Goal: Task Accomplishment & Management: Manage account settings

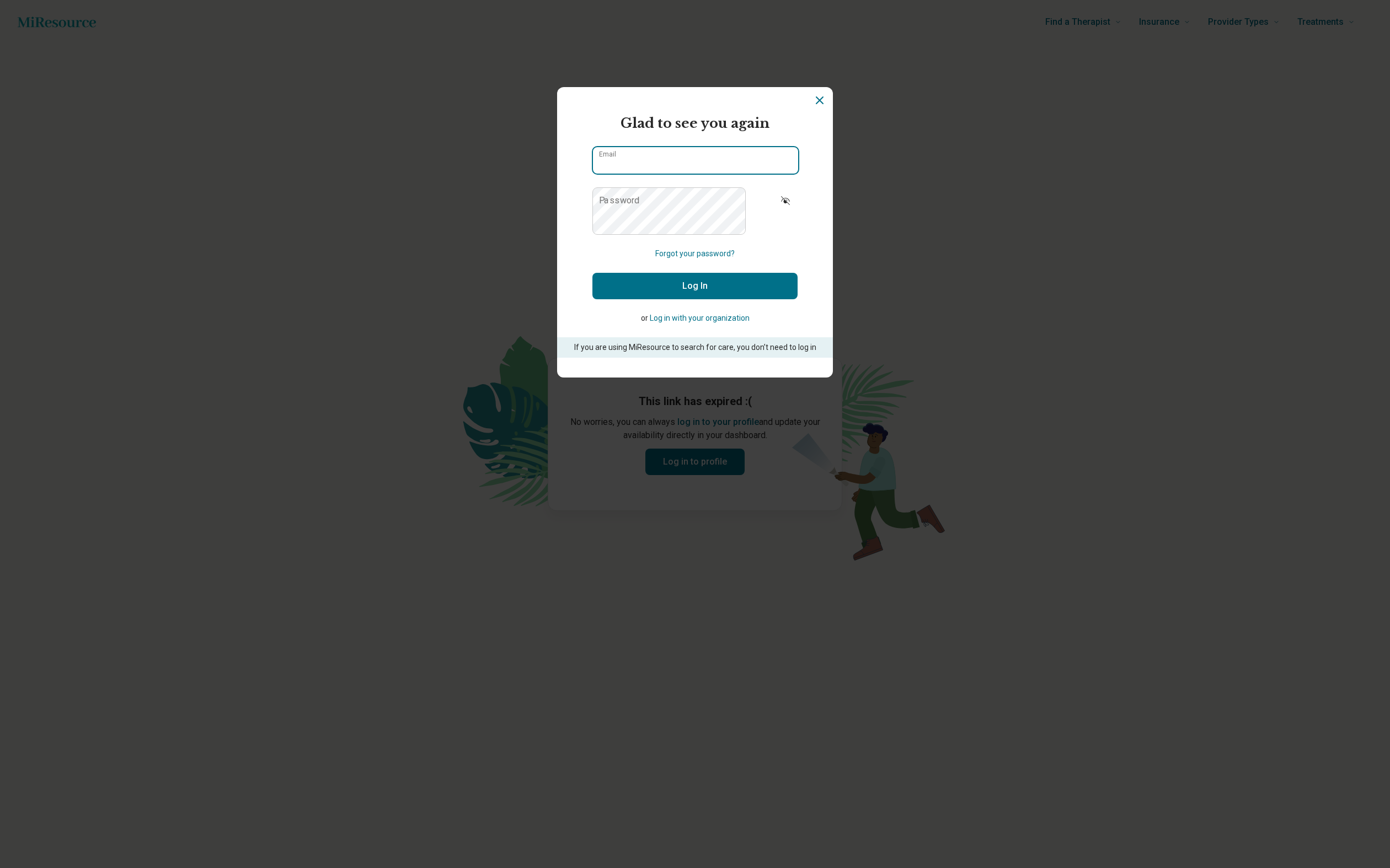
type input "**********"
click at [701, 299] on button "Log In" at bounding box center [695, 285] width 205 height 26
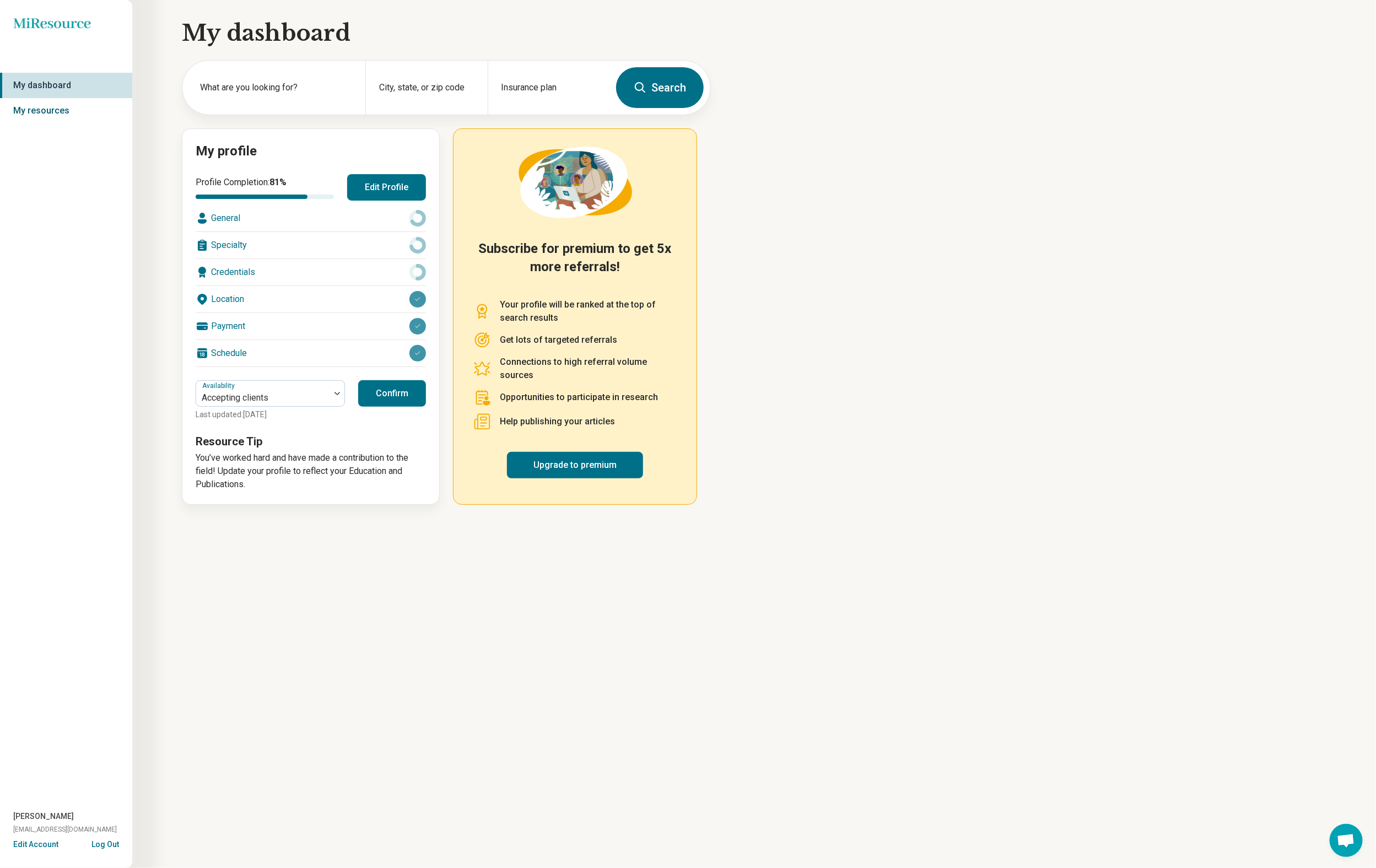
click at [133, 124] on link "My resources" at bounding box center [66, 110] width 133 height 25
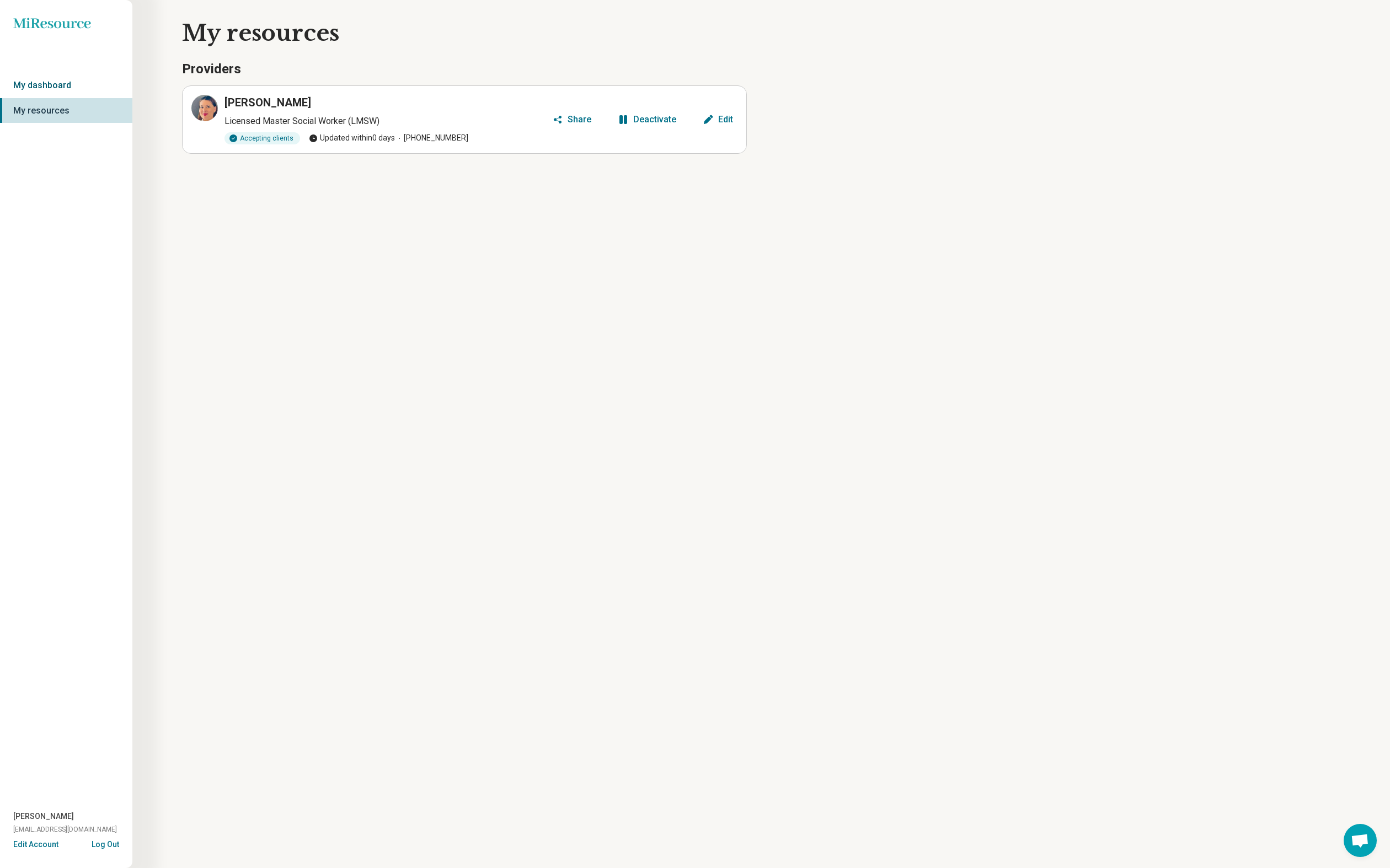
click at [130, 98] on link "My dashboard" at bounding box center [66, 85] width 133 height 25
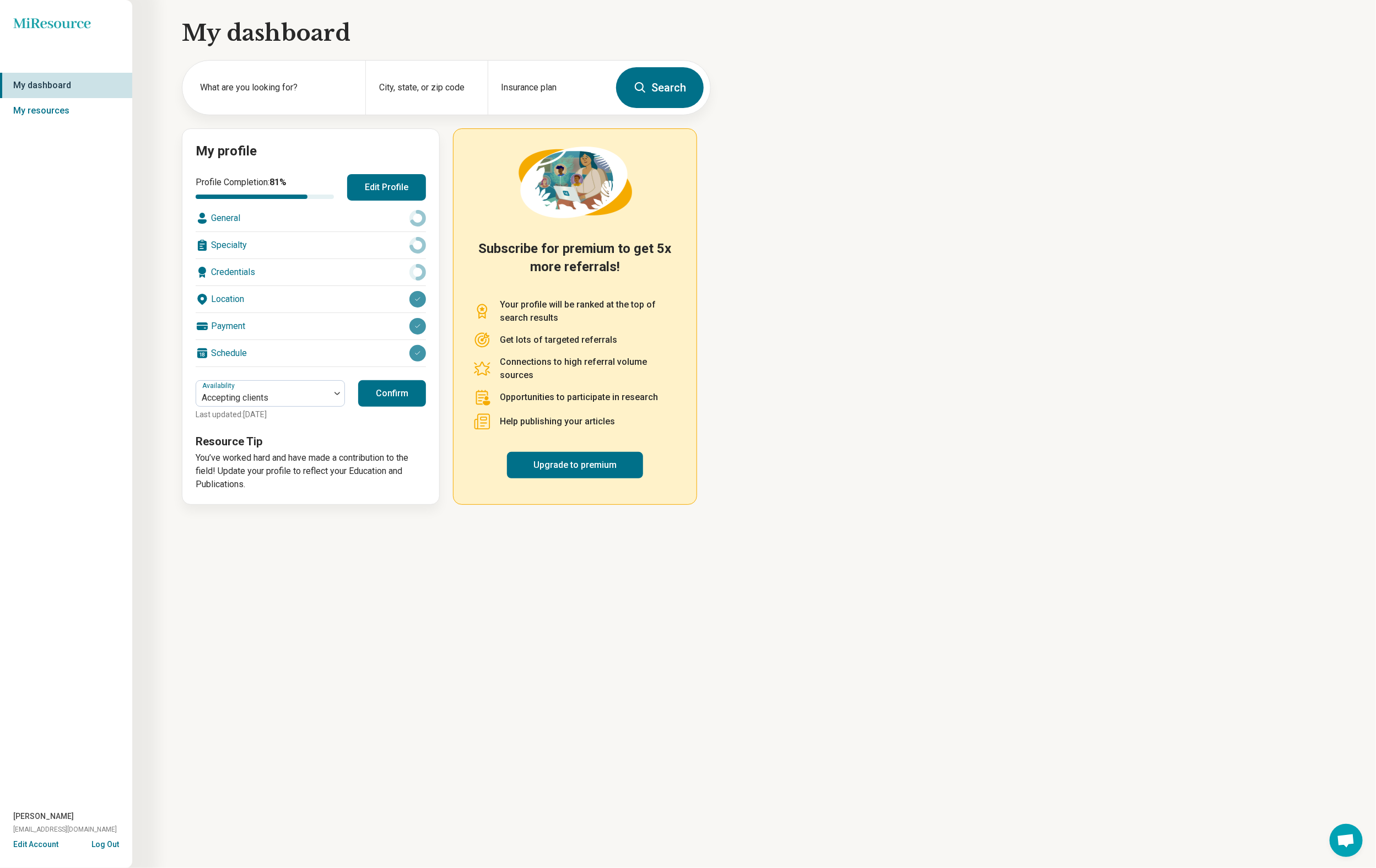
click at [387, 231] on div "General" at bounding box center [311, 218] width 230 height 26
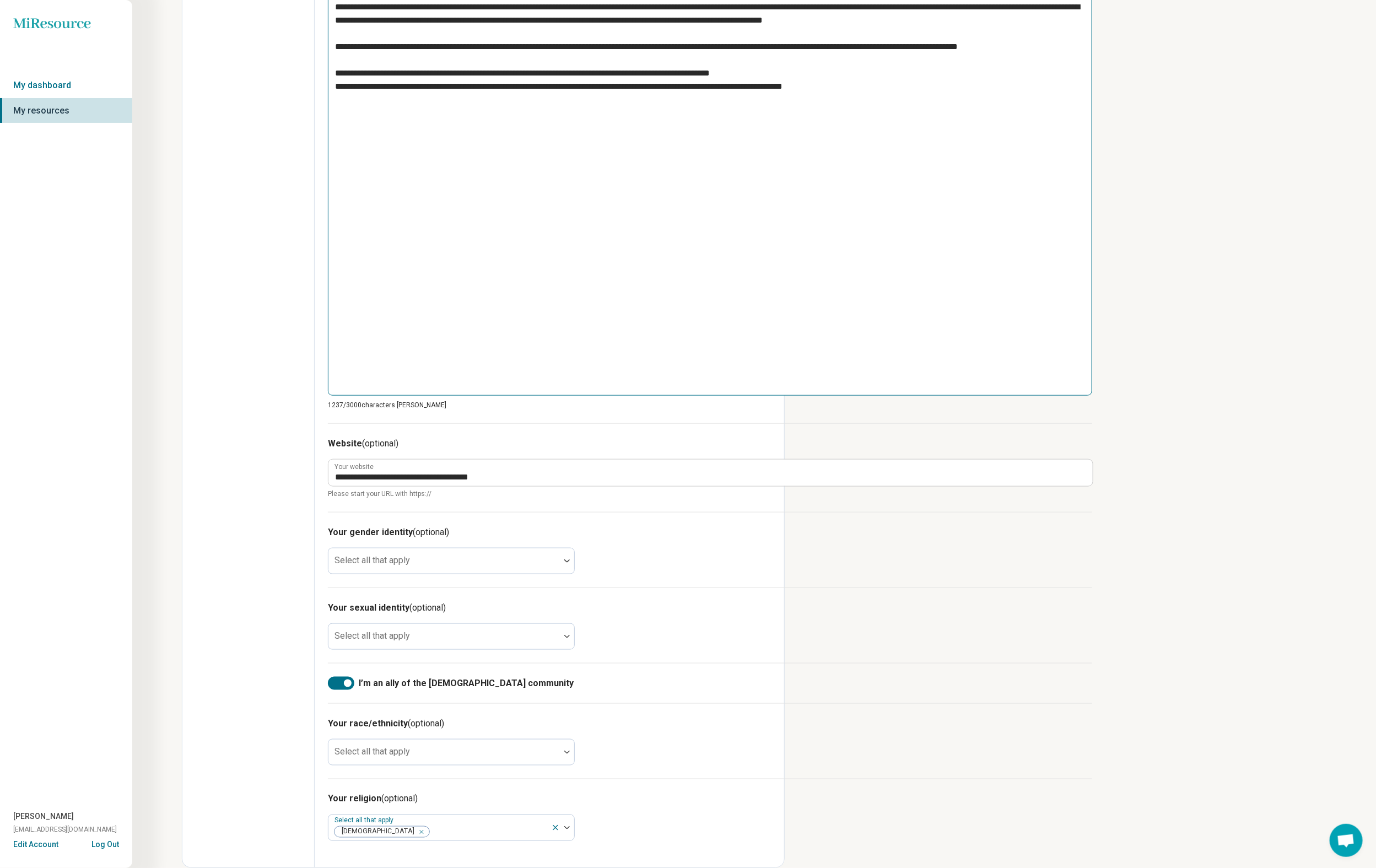
scroll to position [1251, 0]
click at [555, 634] on div at bounding box center [444, 642] width 223 height 15
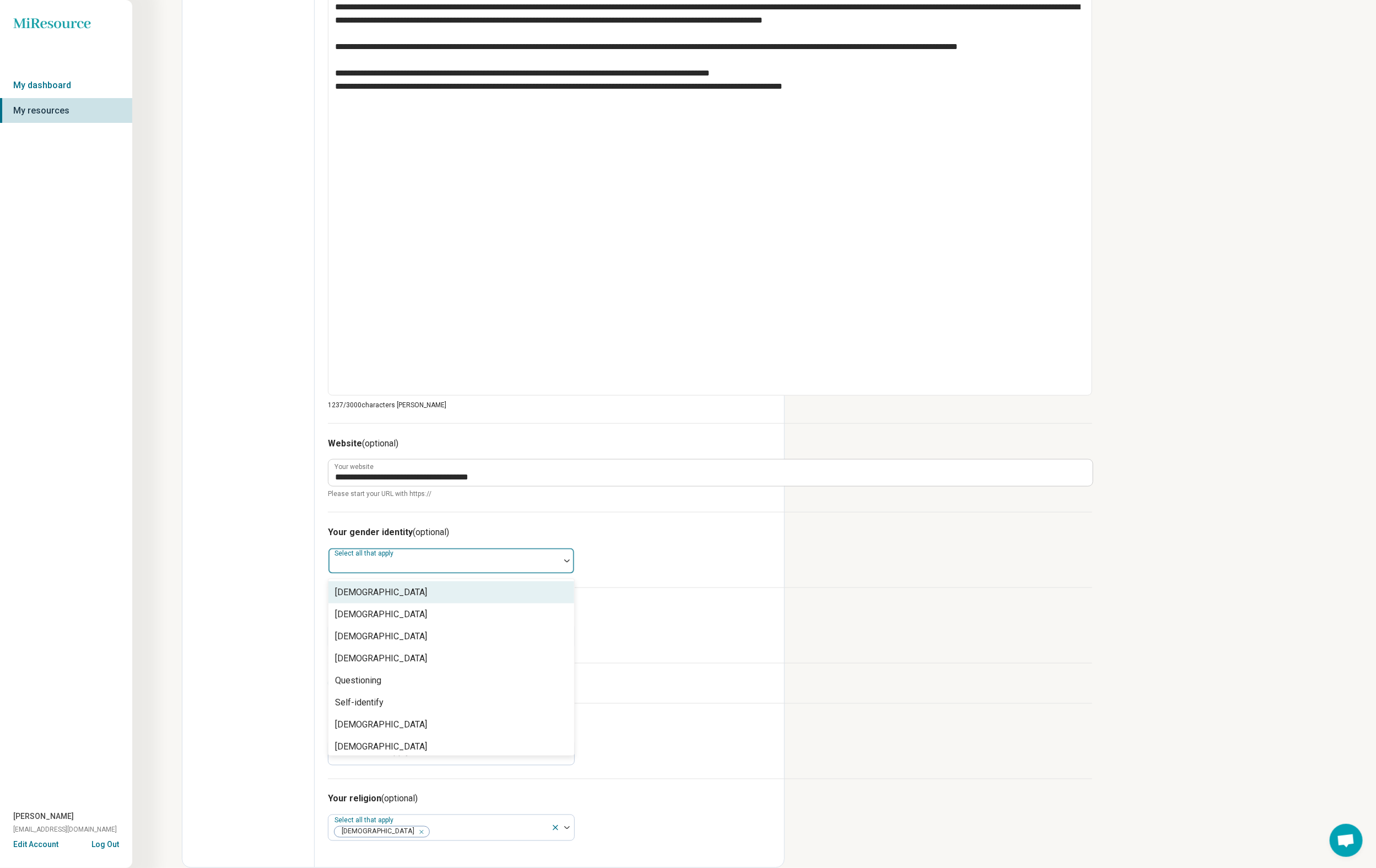
click at [396, 550] on label "Select all that apply" at bounding box center [365, 554] width 61 height 8
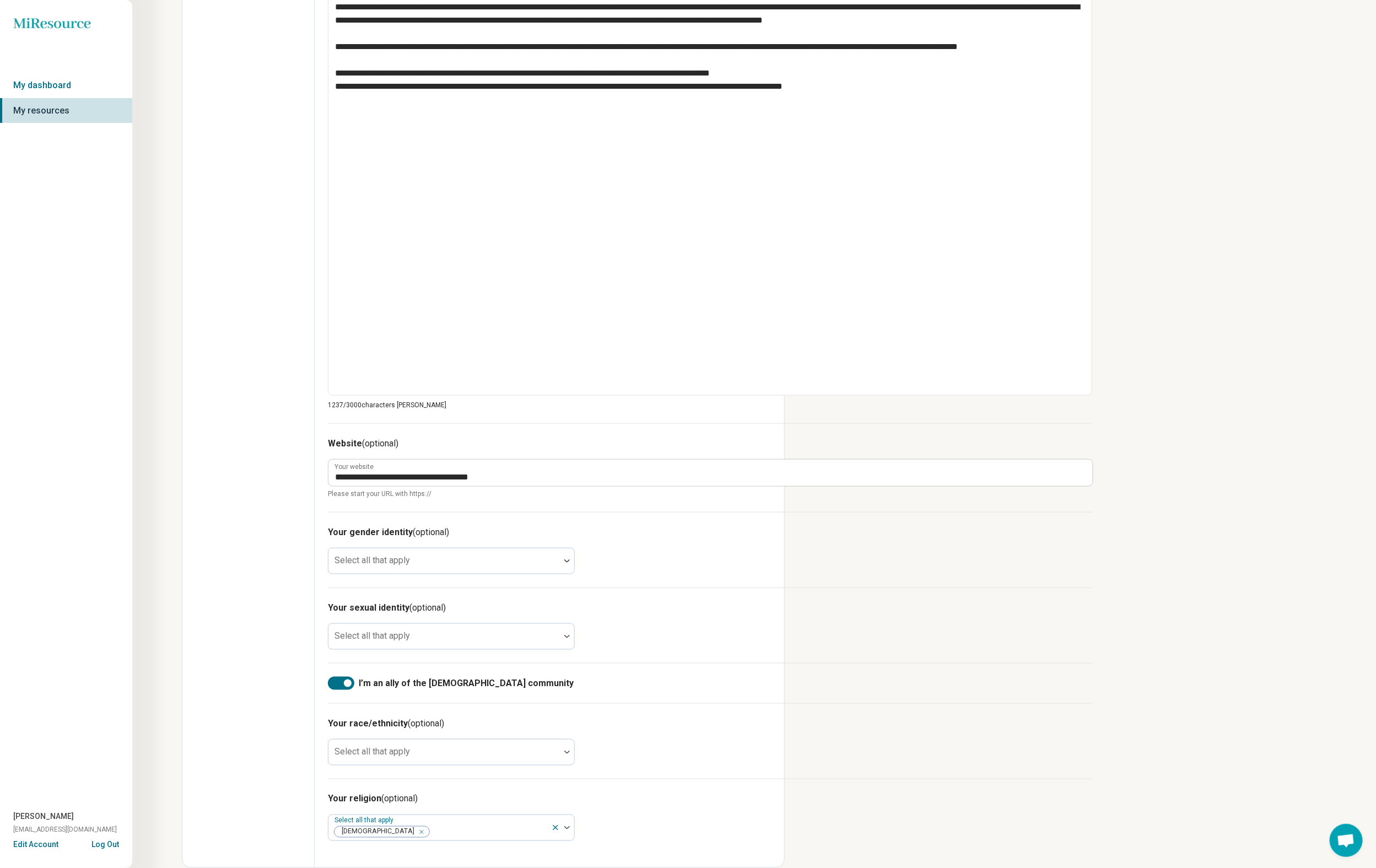
click at [314, 536] on div "Edit profile General Specialty Credentials Location Payment Schedule Profile co…" at bounding box center [249, 172] width 133 height 1392
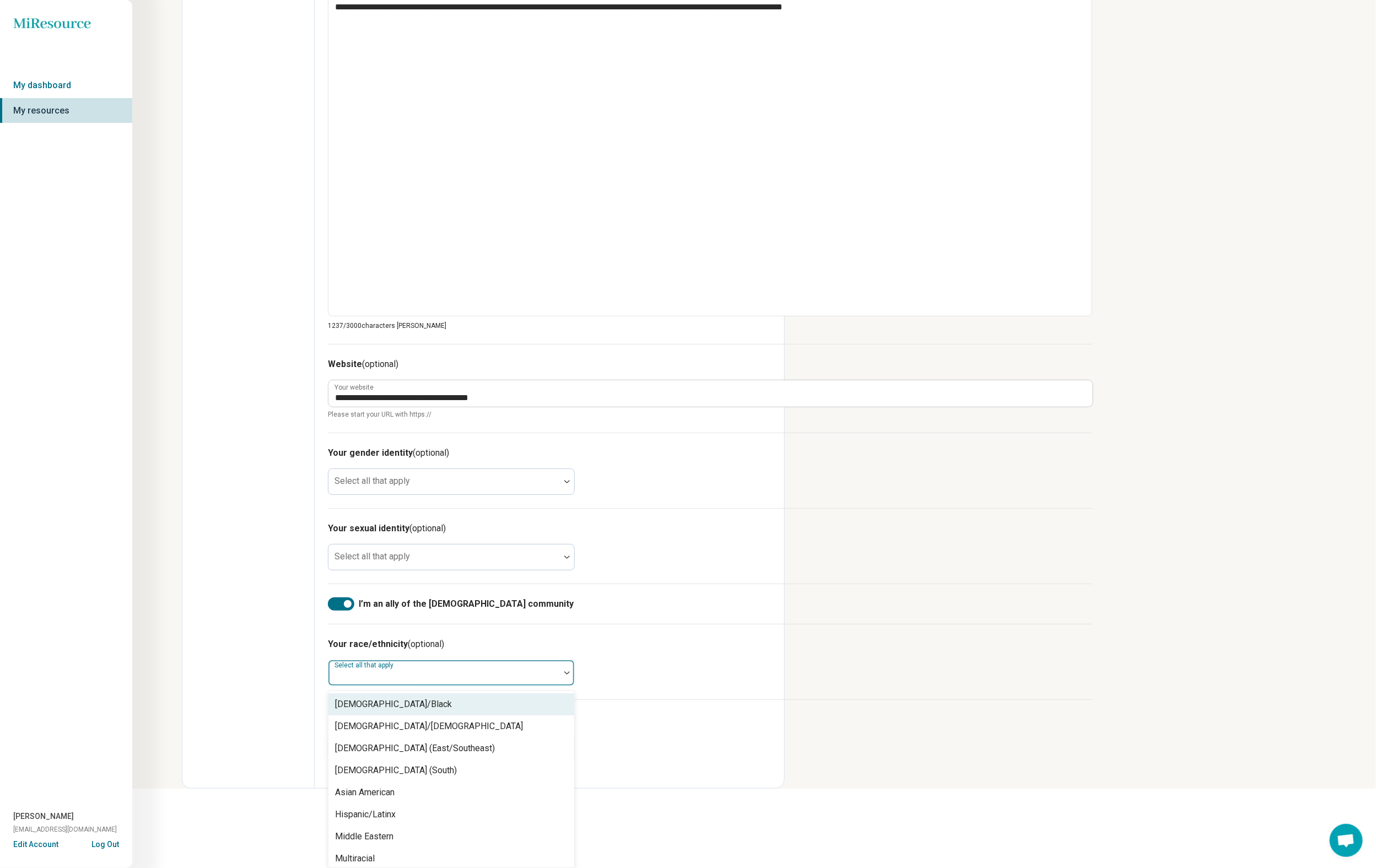
click at [575, 660] on div "Select all that apply" at bounding box center [451, 673] width 247 height 26
click at [575, 867] on div "White" at bounding box center [452, 878] width 246 height 22
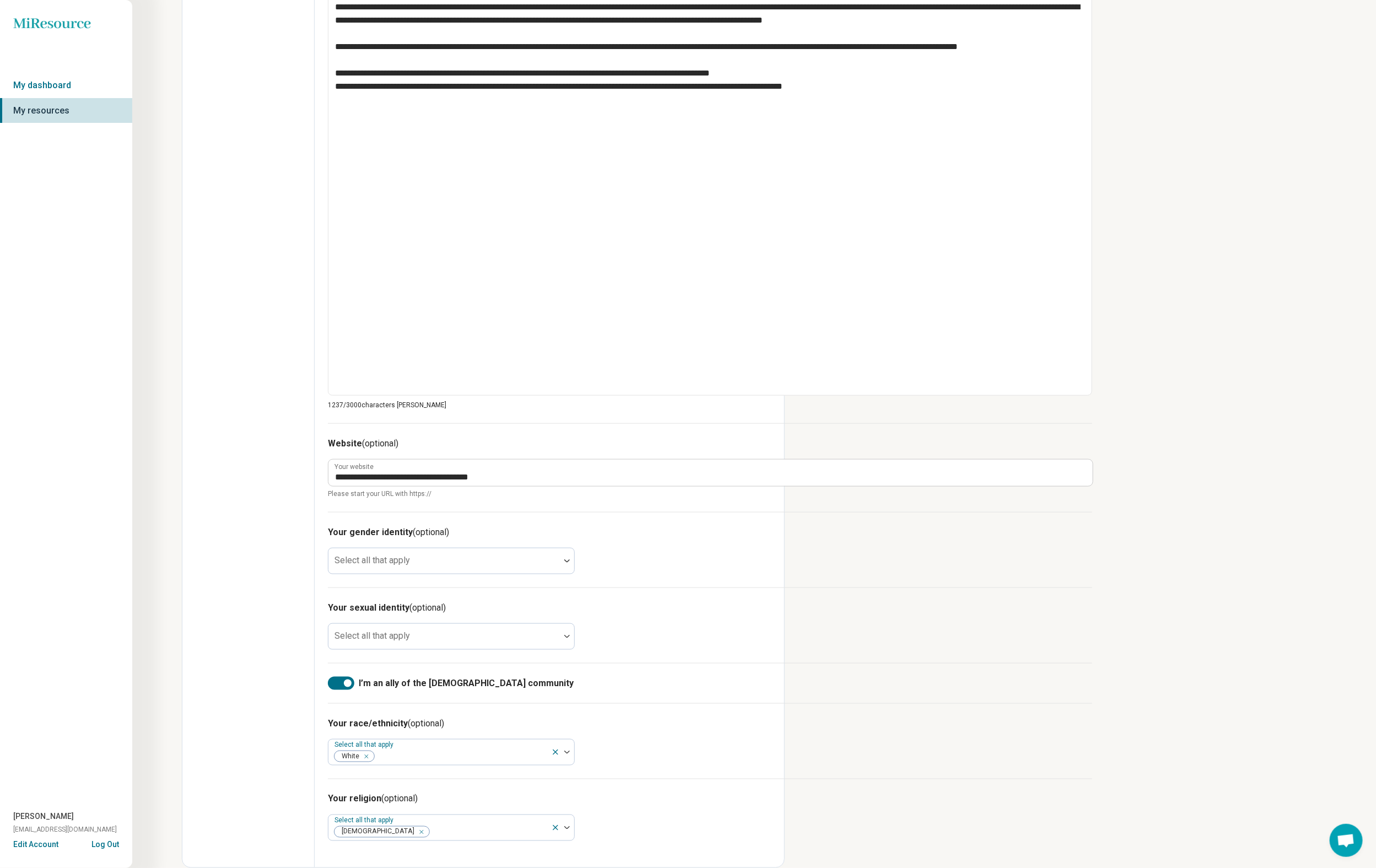
click at [1000, 495] on form "**********" at bounding box center [710, 171] width 764 height 1364
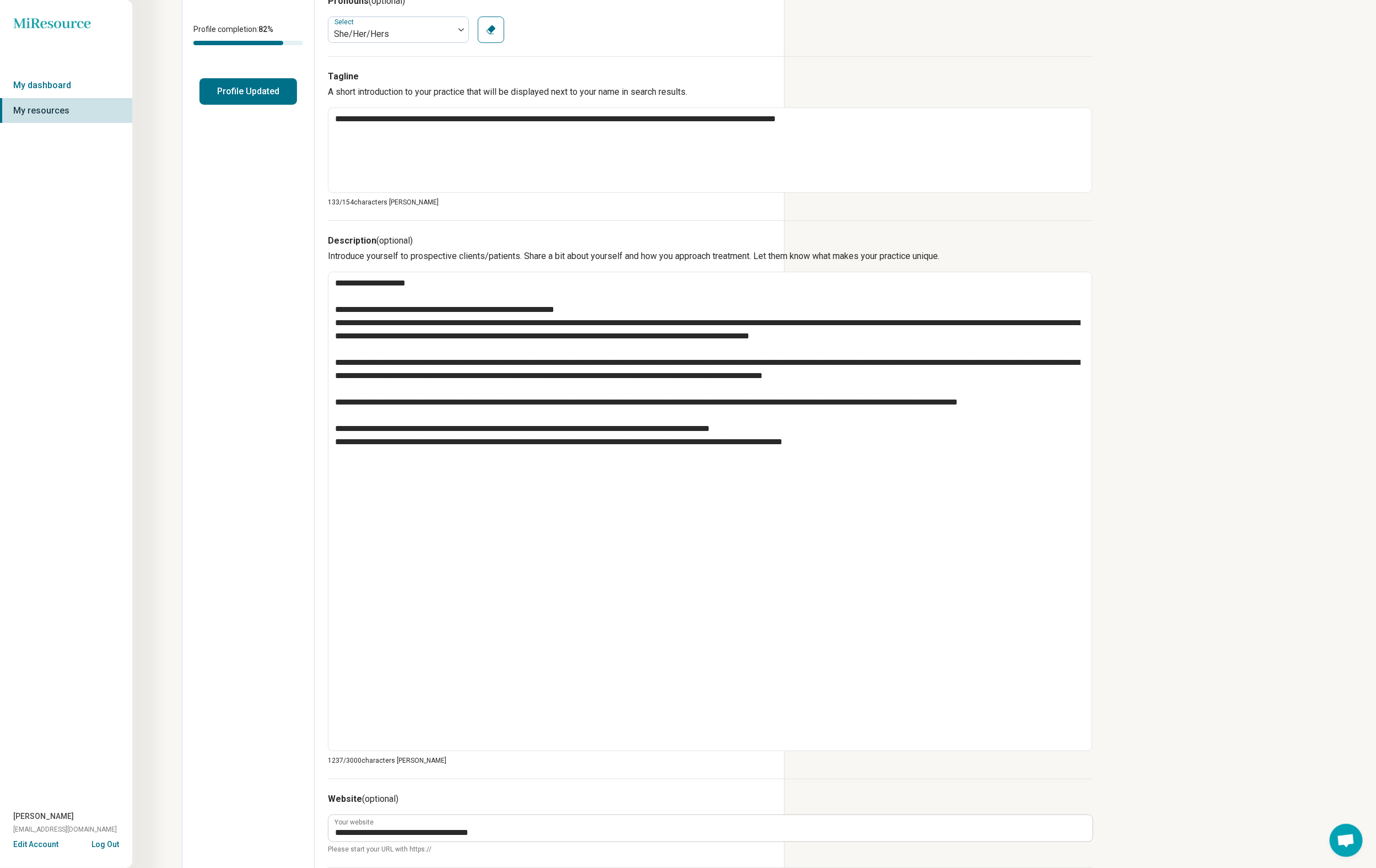
scroll to position [0, 0]
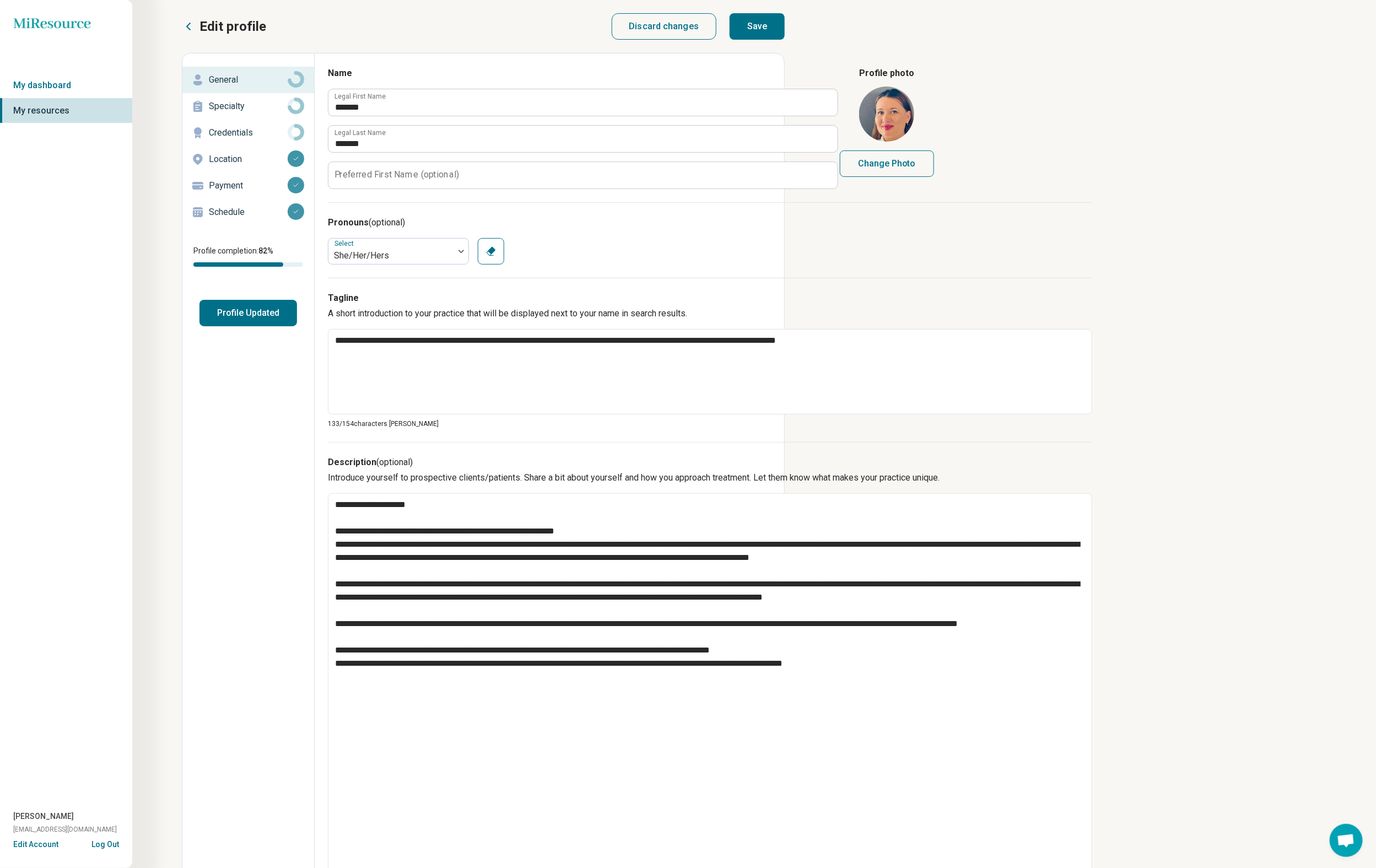
click at [785, 40] on button "Save" at bounding box center [757, 26] width 55 height 26
type textarea "*"
